Goal: Download file/media

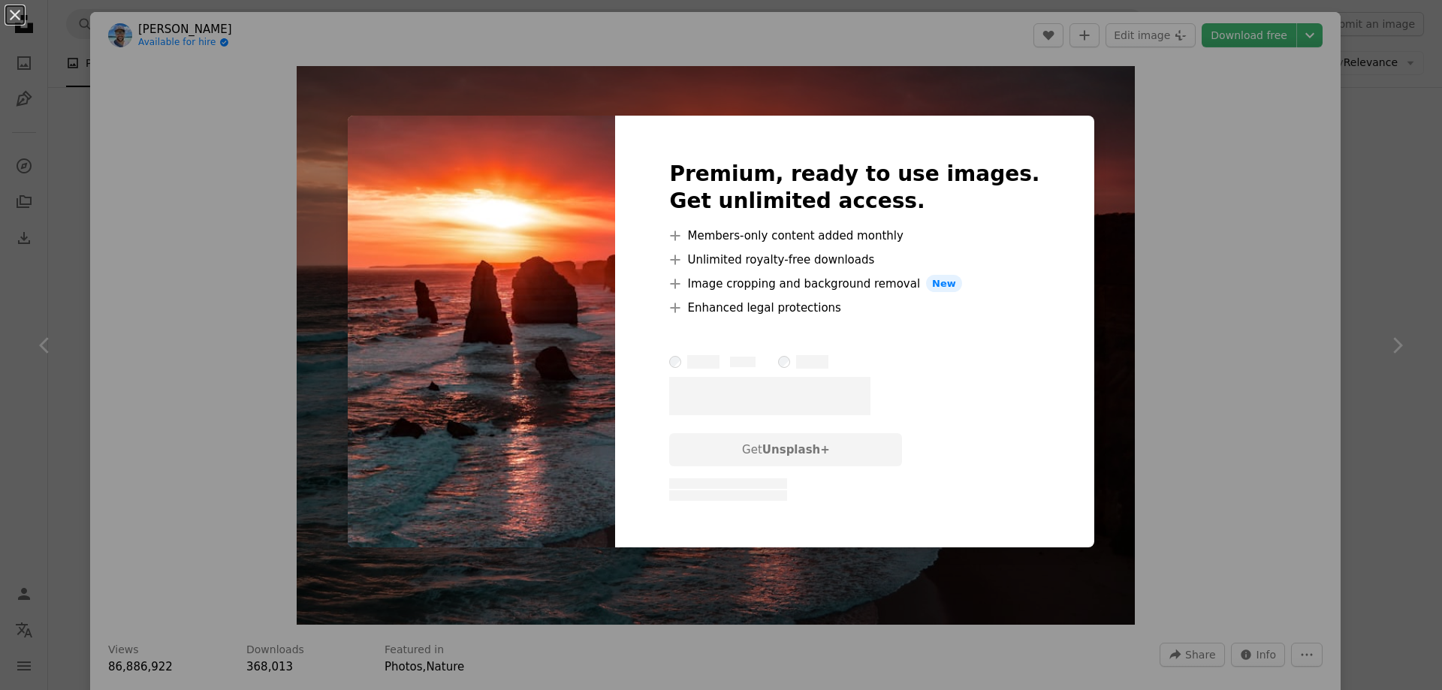
scroll to position [11113, 0]
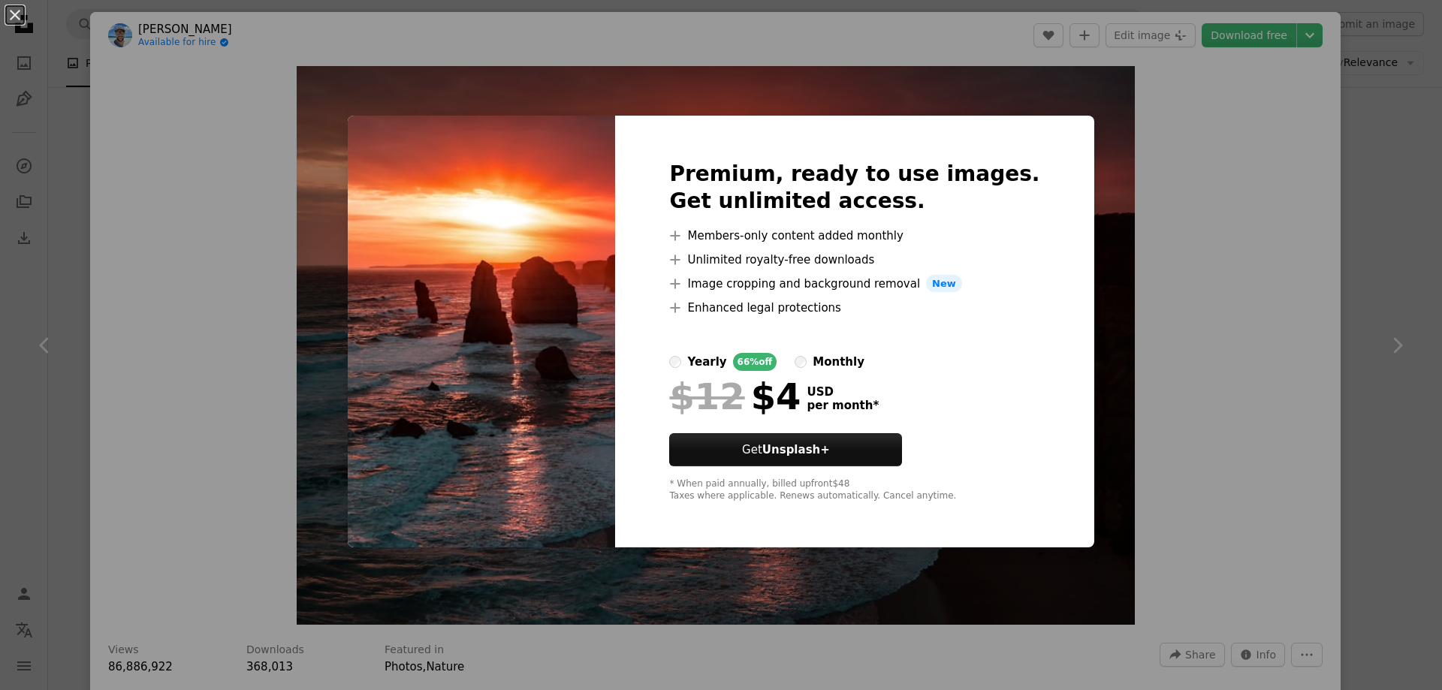
click at [1377, 158] on div "An X shape Premium, ready to use images. Get unlimited access. A plus sign Memb…" at bounding box center [721, 345] width 1442 height 690
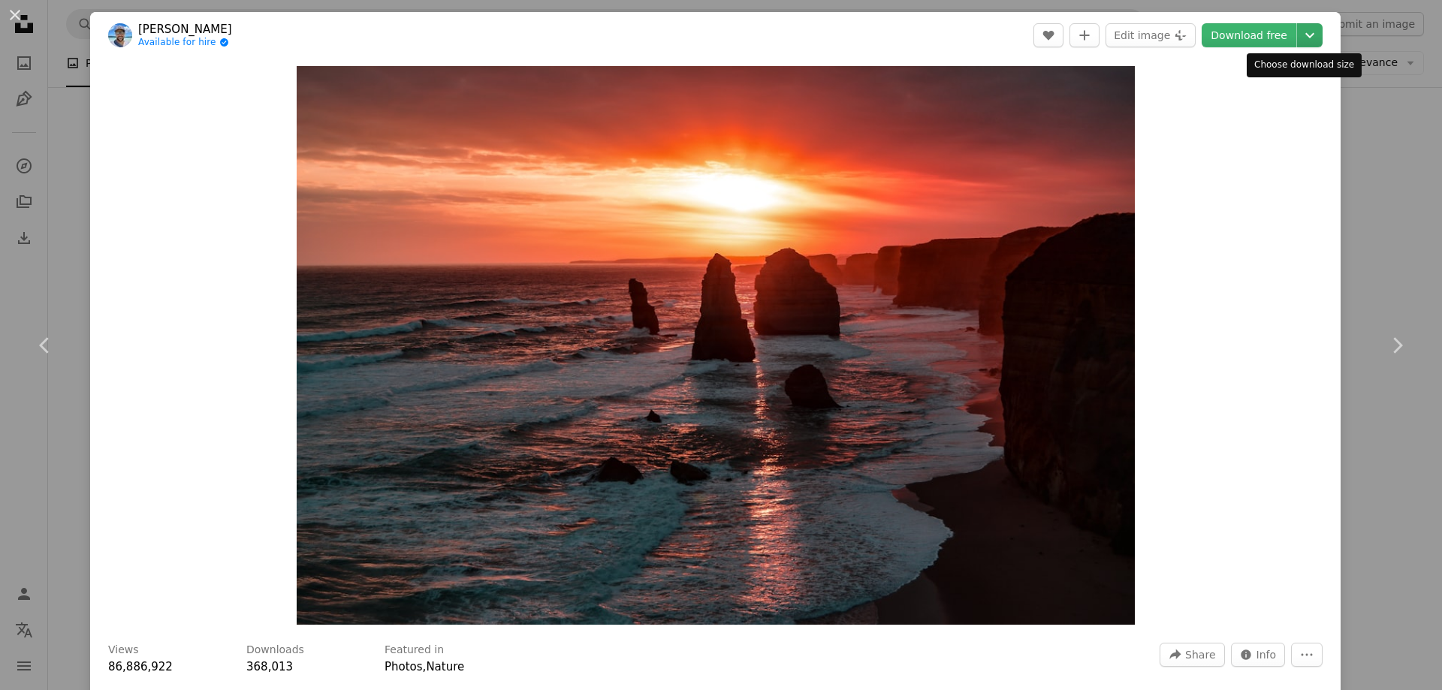
click at [1298, 40] on icon "Chevron down" at bounding box center [1310, 35] width 24 height 18
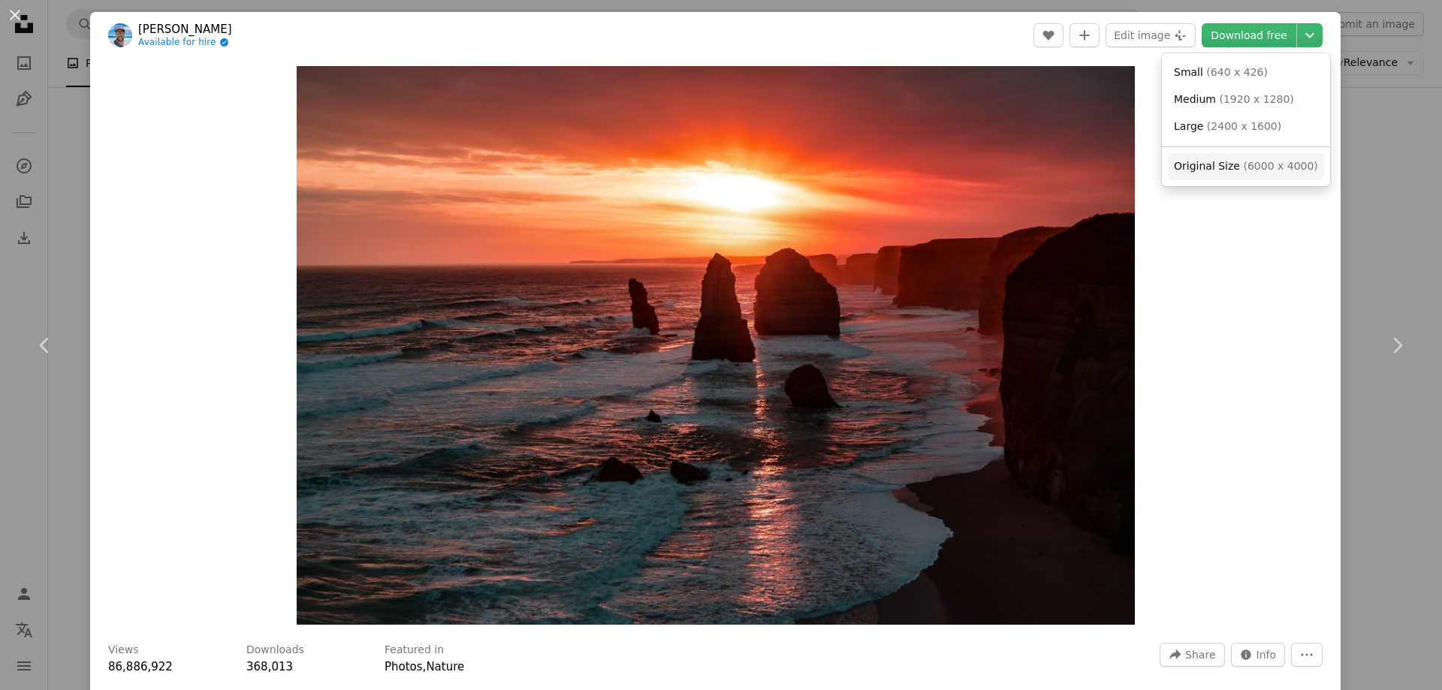
click at [1275, 168] on span "( 6000 x 4000 )" at bounding box center [1280, 166] width 74 height 12
